Goal: Find specific fact: Find contact information

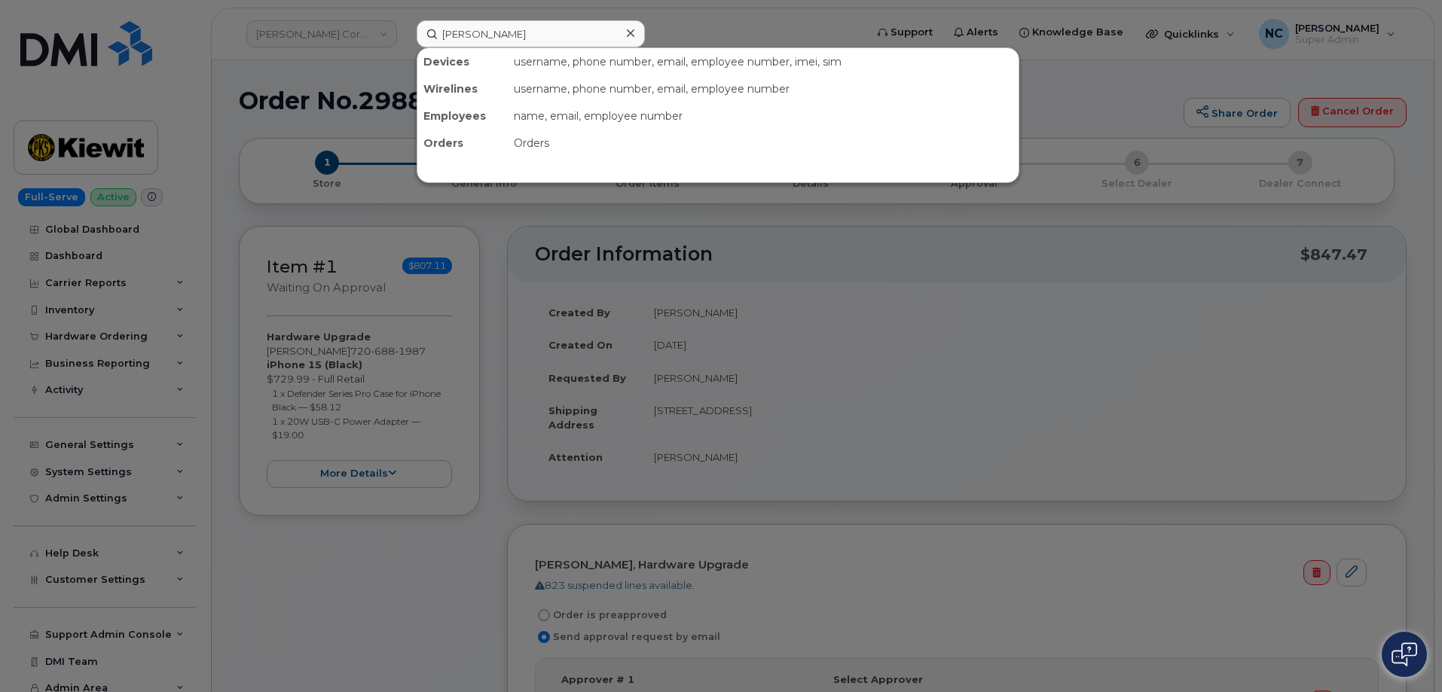
scroll to position [301, 0]
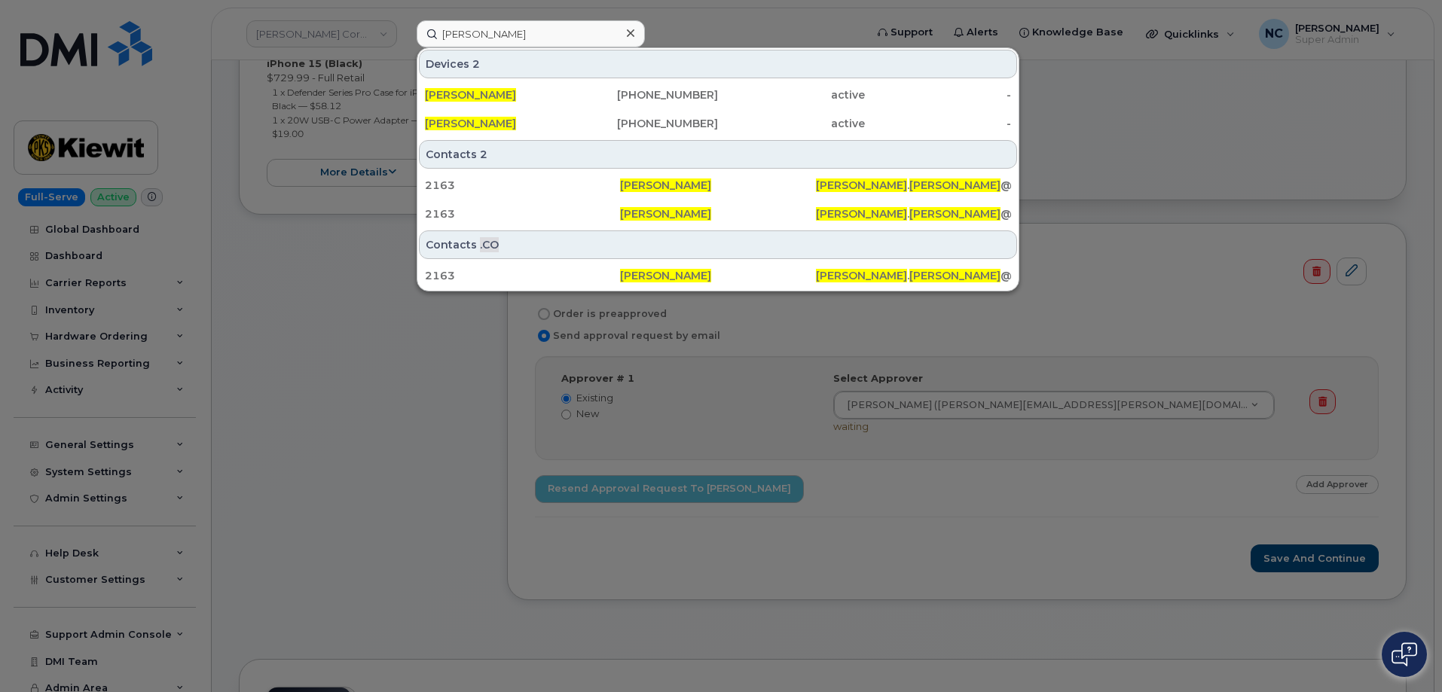
type input "[PERSON_NAME]"
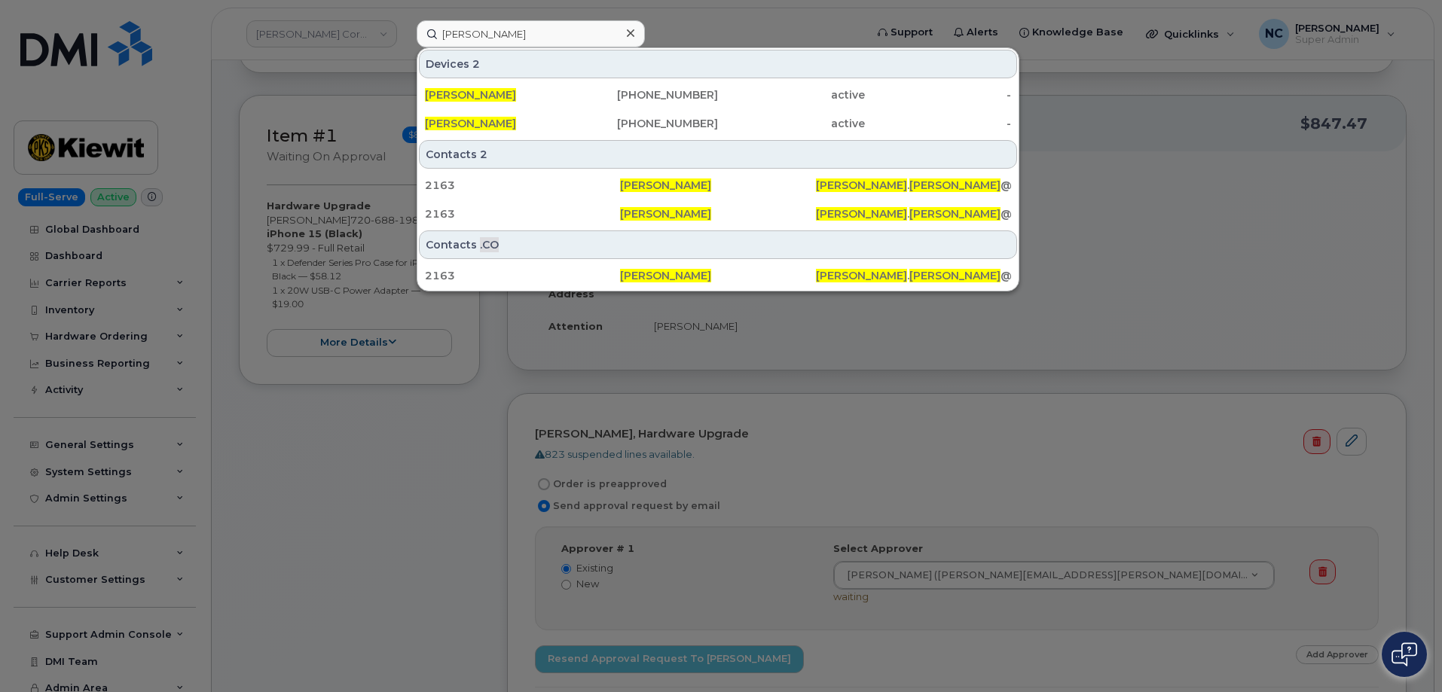
scroll to position [75, 0]
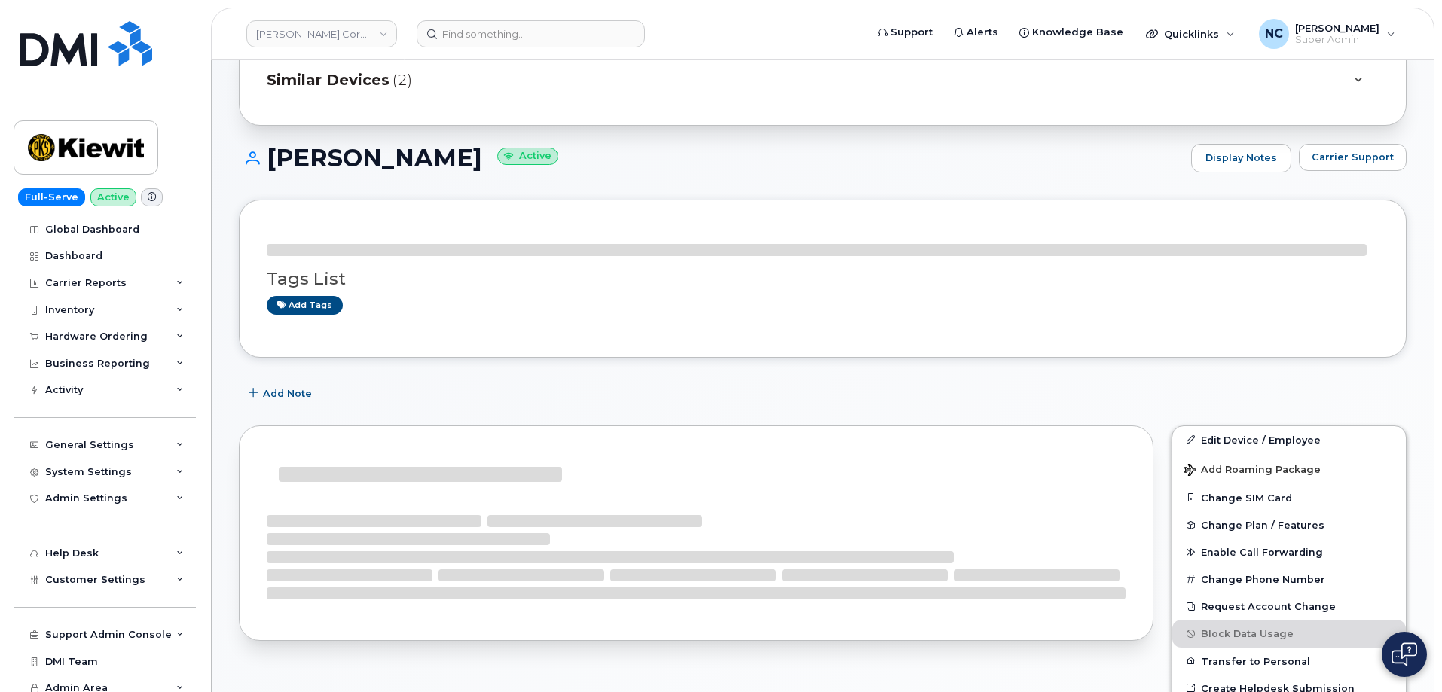
scroll to position [203, 0]
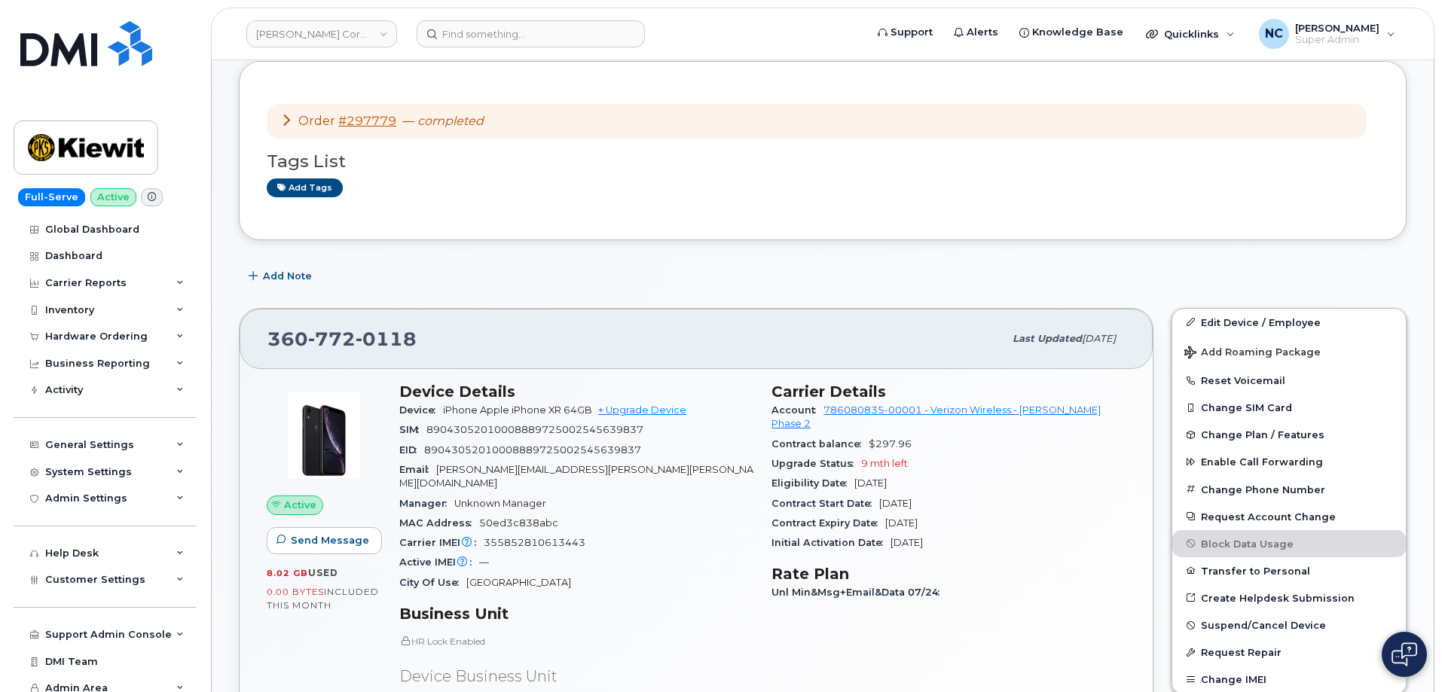
scroll to position [301, 0]
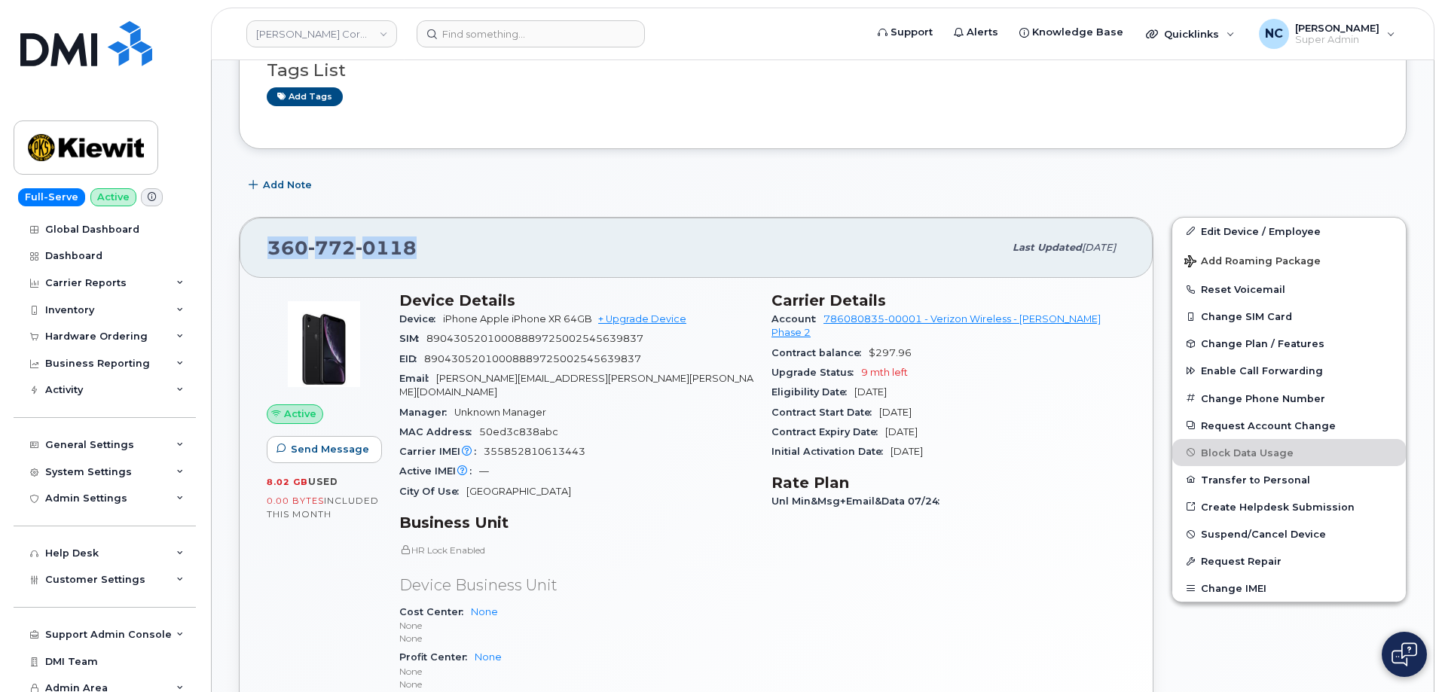
drag, startPoint x: 458, startPoint y: 261, endPoint x: 244, endPoint y: 258, distance: 214.0
click at [244, 258] on div "360 772 0118 Last updated Aug 14, 2025" at bounding box center [696, 248] width 913 height 60
copy span "360 772 0118"
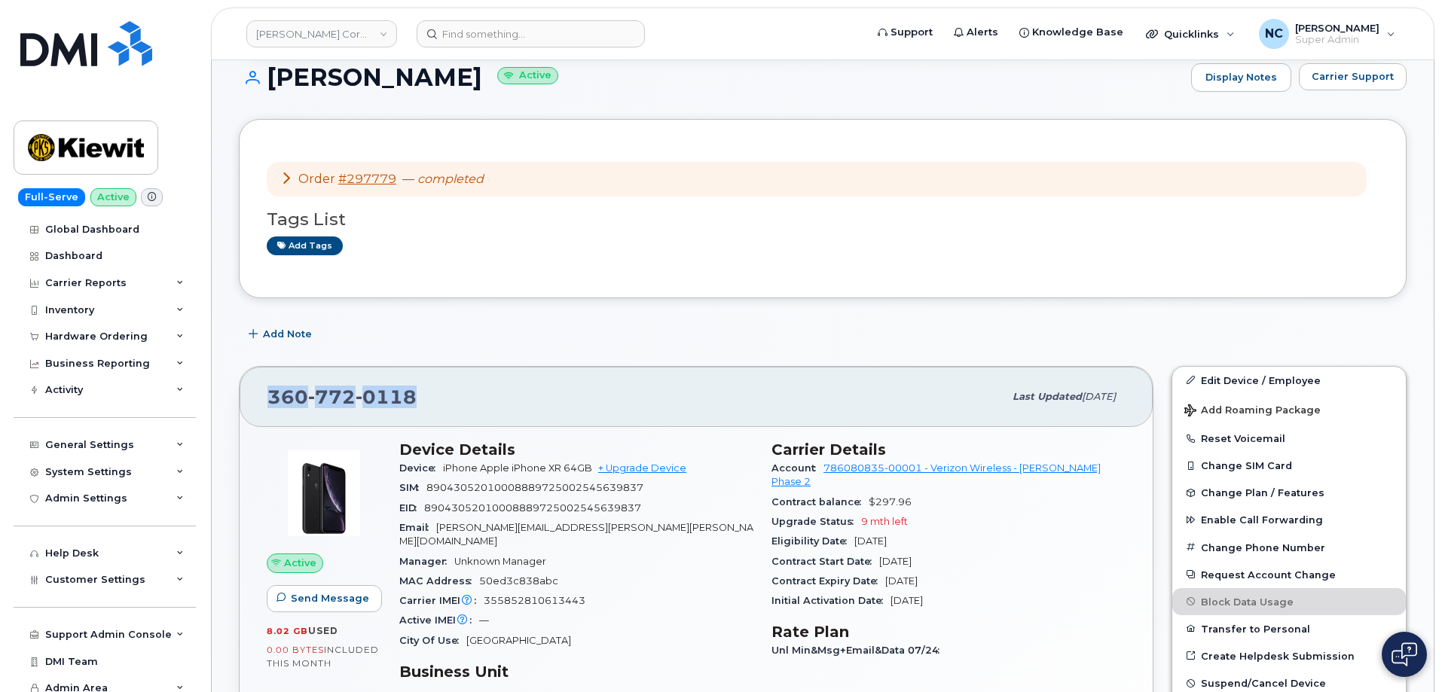
scroll to position [151, 0]
